Goal: Check status

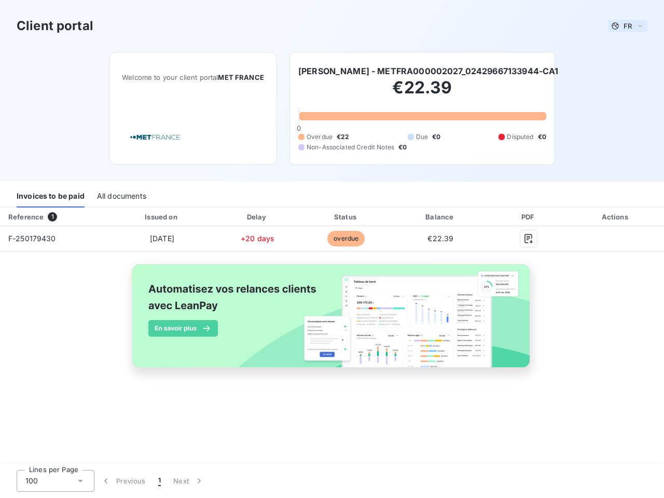
click at [628, 26] on span "FR" at bounding box center [628, 26] width 8 height 8
click at [428, 71] on h6 "[PERSON_NAME] - METFRA000002027_02429667133944-CA1" at bounding box center [428, 71] width 261 height 12
click at [50, 197] on div "Invoices to be paid" at bounding box center [51, 197] width 68 height 22
click at [121, 197] on div "All documents" at bounding box center [121, 197] width 49 height 22
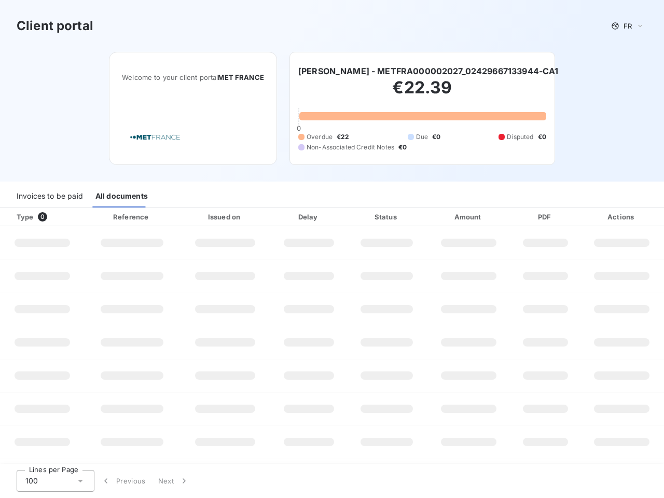
click at [54, 217] on div "Type 0" at bounding box center [46, 217] width 72 height 10
click at [161, 217] on div at bounding box center [164, 217] width 10 height 10
click at [257, 217] on div at bounding box center [256, 217] width 10 height 10
click at [349, 217] on div "Status" at bounding box center [386, 217] width 75 height 10
click at [441, 217] on div "Amount" at bounding box center [469, 217] width 81 height 10
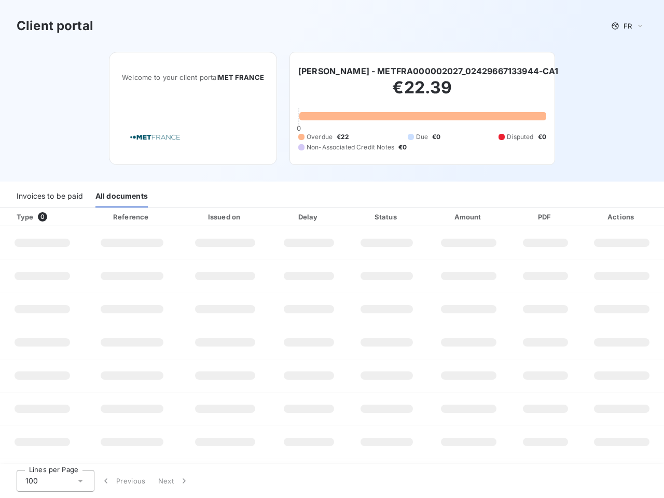
click at [529, 217] on div "PDF" at bounding box center [545, 217] width 64 height 10
